Goal: Navigation & Orientation: Go to known website

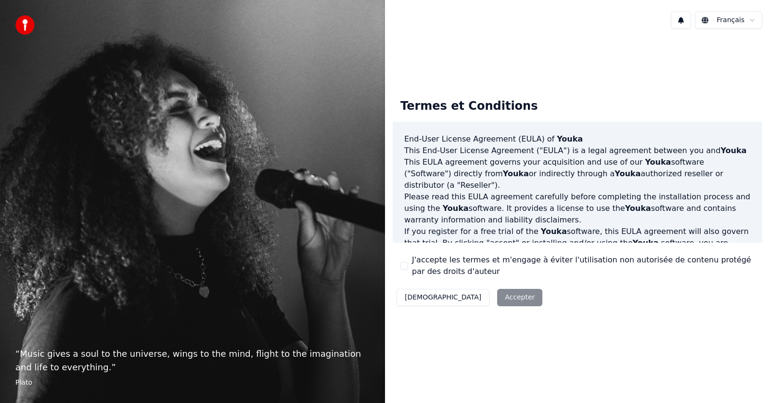
click at [473, 296] on div "Décliner Accepter" at bounding box center [470, 297] width 154 height 25
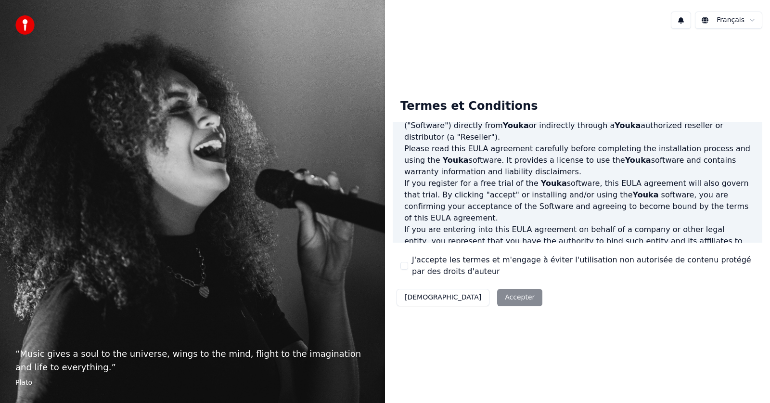
click at [472, 296] on div "Décliner Accepter" at bounding box center [470, 297] width 154 height 25
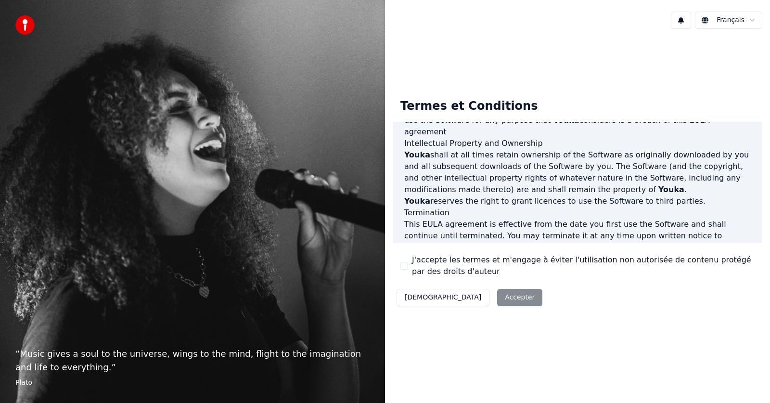
scroll to position [492, 0]
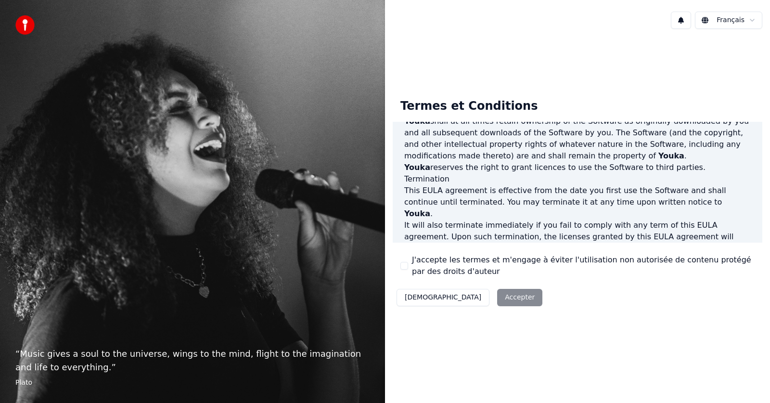
click at [470, 301] on div "Décliner Accepter" at bounding box center [470, 297] width 154 height 25
click at [466, 299] on div "Décliner Accepter" at bounding box center [470, 297] width 154 height 25
click at [478, 297] on div "Décliner Accepter" at bounding box center [470, 297] width 154 height 25
click at [466, 301] on div "Décliner Accepter" at bounding box center [470, 297] width 154 height 25
click at [478, 301] on div "Décliner Accepter" at bounding box center [470, 297] width 154 height 25
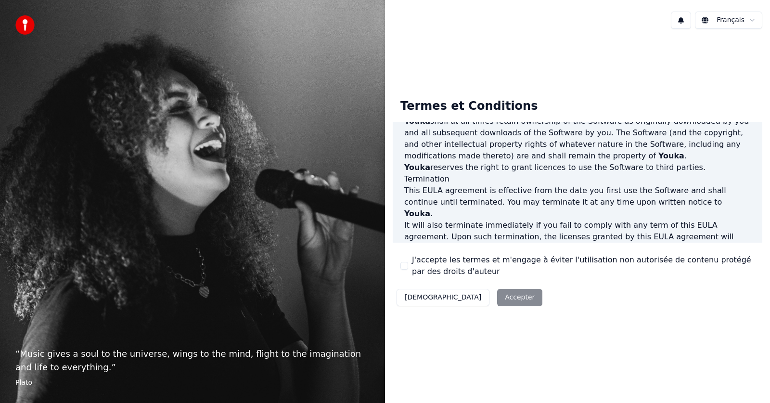
click at [474, 300] on div "Décliner Accepter" at bounding box center [470, 297] width 154 height 25
click at [462, 297] on div "Décliner Accepter" at bounding box center [470, 297] width 154 height 25
click at [462, 298] on div "Décliner Accepter" at bounding box center [470, 297] width 154 height 25
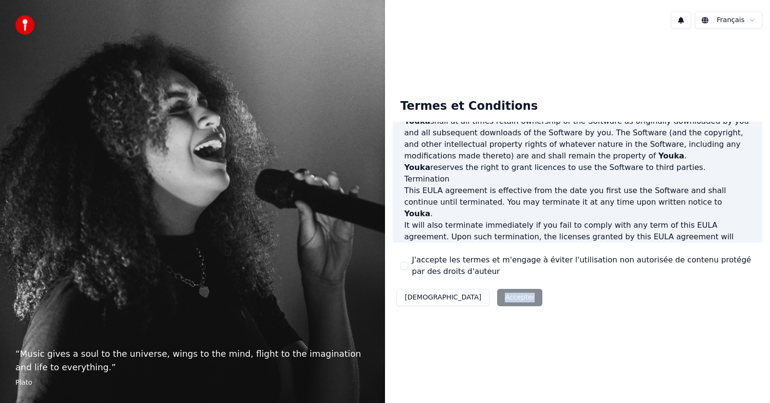
click at [462, 298] on div "Décliner Accepter" at bounding box center [470, 297] width 154 height 25
click at [493, 318] on div "Termes et Conditions End-User License Agreement (EULA) of Youka This End-User L…" at bounding box center [577, 200] width 385 height 234
click at [469, 301] on div "Décliner Accepter" at bounding box center [470, 297] width 154 height 25
click at [468, 301] on div "Décliner Accepter" at bounding box center [470, 297] width 154 height 25
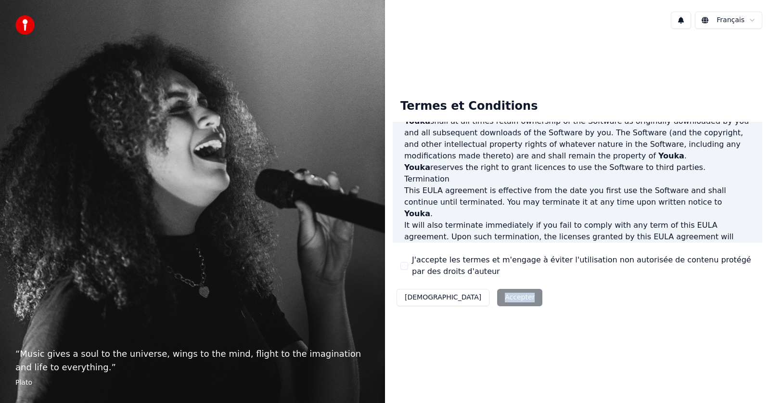
click at [481, 349] on div "Termes et Conditions End-User License Agreement (EULA) of Youka This End-User L…" at bounding box center [577, 201] width 385 height 328
click at [463, 296] on div "Décliner Accepter" at bounding box center [470, 297] width 154 height 25
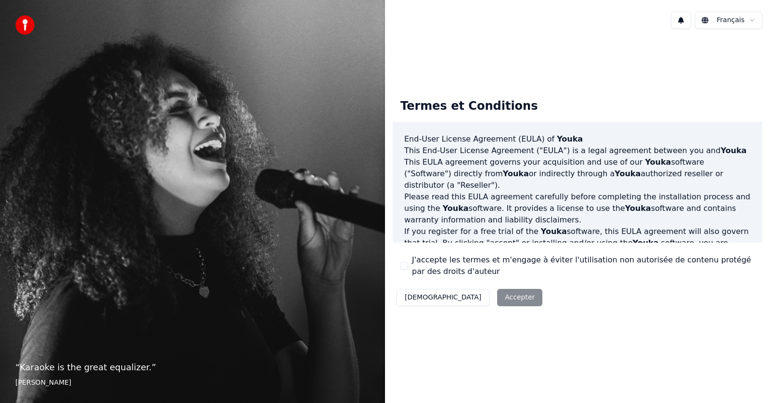
click at [470, 300] on div "Décliner Accepter" at bounding box center [470, 297] width 154 height 25
click at [482, 299] on div "Décliner Accepter" at bounding box center [470, 297] width 154 height 25
click at [475, 300] on div "Décliner Accepter" at bounding box center [470, 297] width 154 height 25
click at [753, 22] on html "“ Karaoke is the great equalizer. ” [PERSON_NAME] Français Termes et Conditions…" at bounding box center [385, 201] width 770 height 403
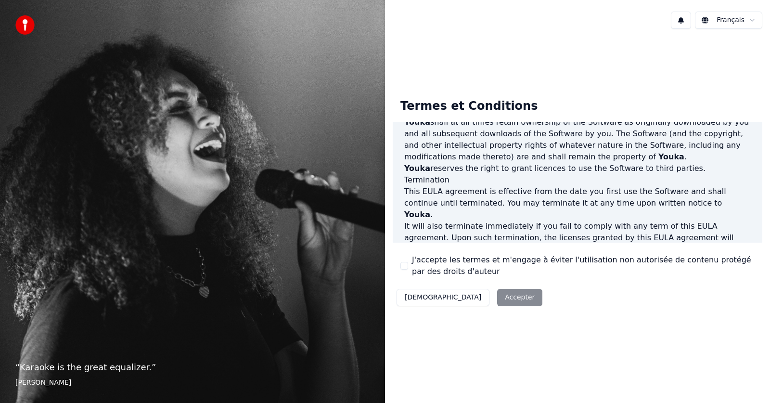
scroll to position [492, 0]
click at [680, 237] on div "End-User License Agreement ([PERSON_NAME]) of Youka This End-User License Agree…" at bounding box center [578, 182] width 370 height 121
click at [467, 300] on div "Décliner Accepter" at bounding box center [470, 297] width 154 height 25
